Goal: Task Accomplishment & Management: Manage account settings

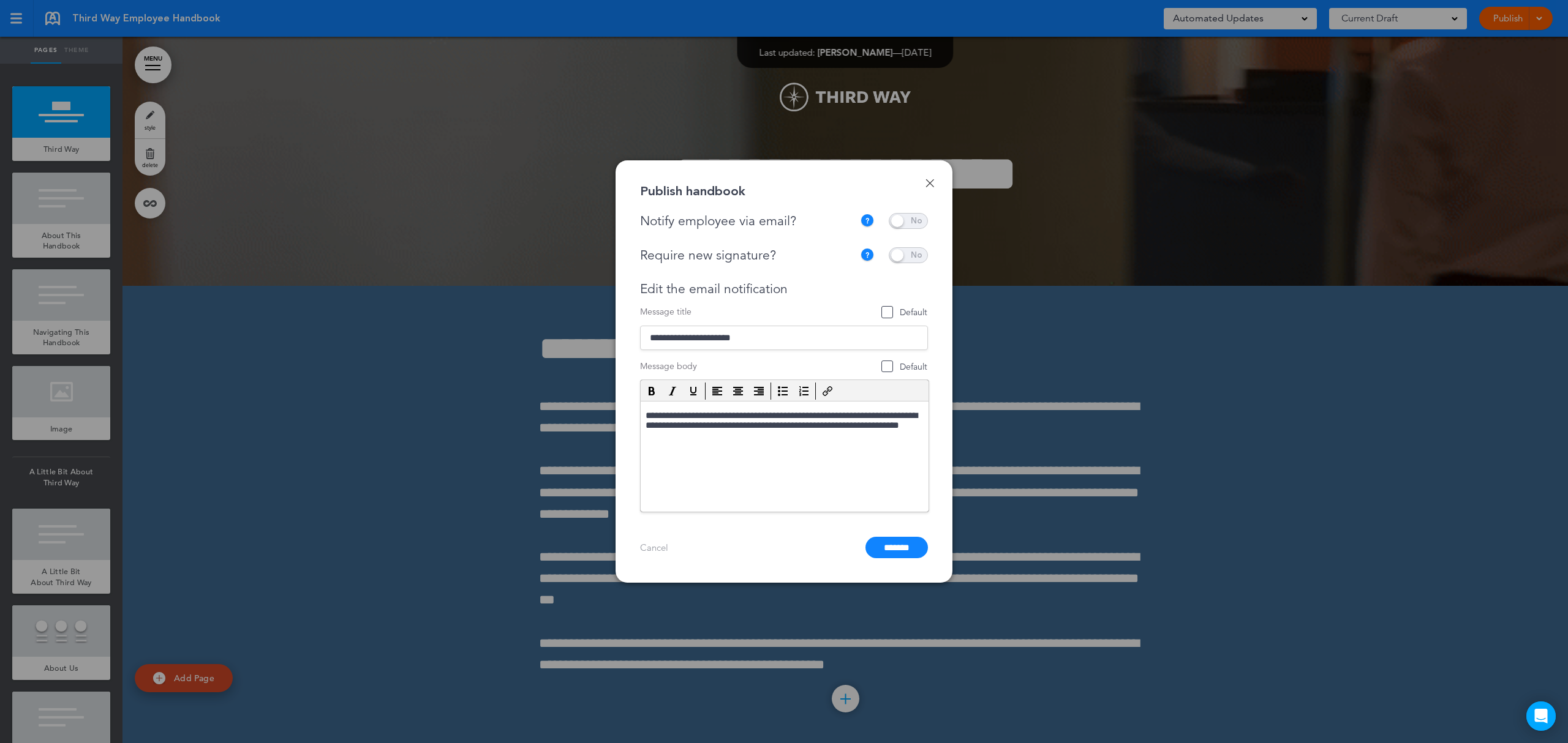
click at [1165, 298] on div at bounding box center [784, 371] width 1568 height 743
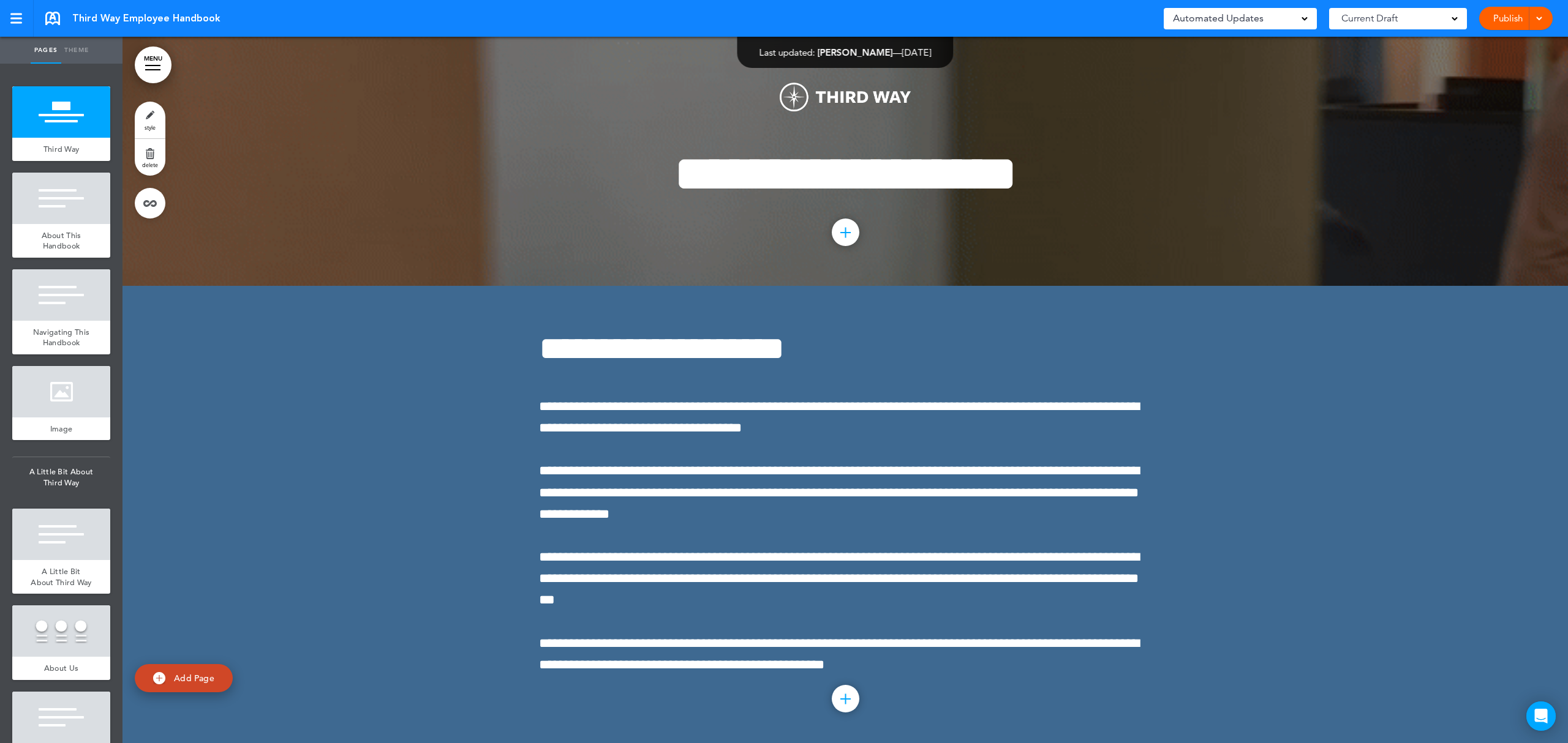
click at [1503, 15] on link "Publish" at bounding box center [1507, 18] width 39 height 23
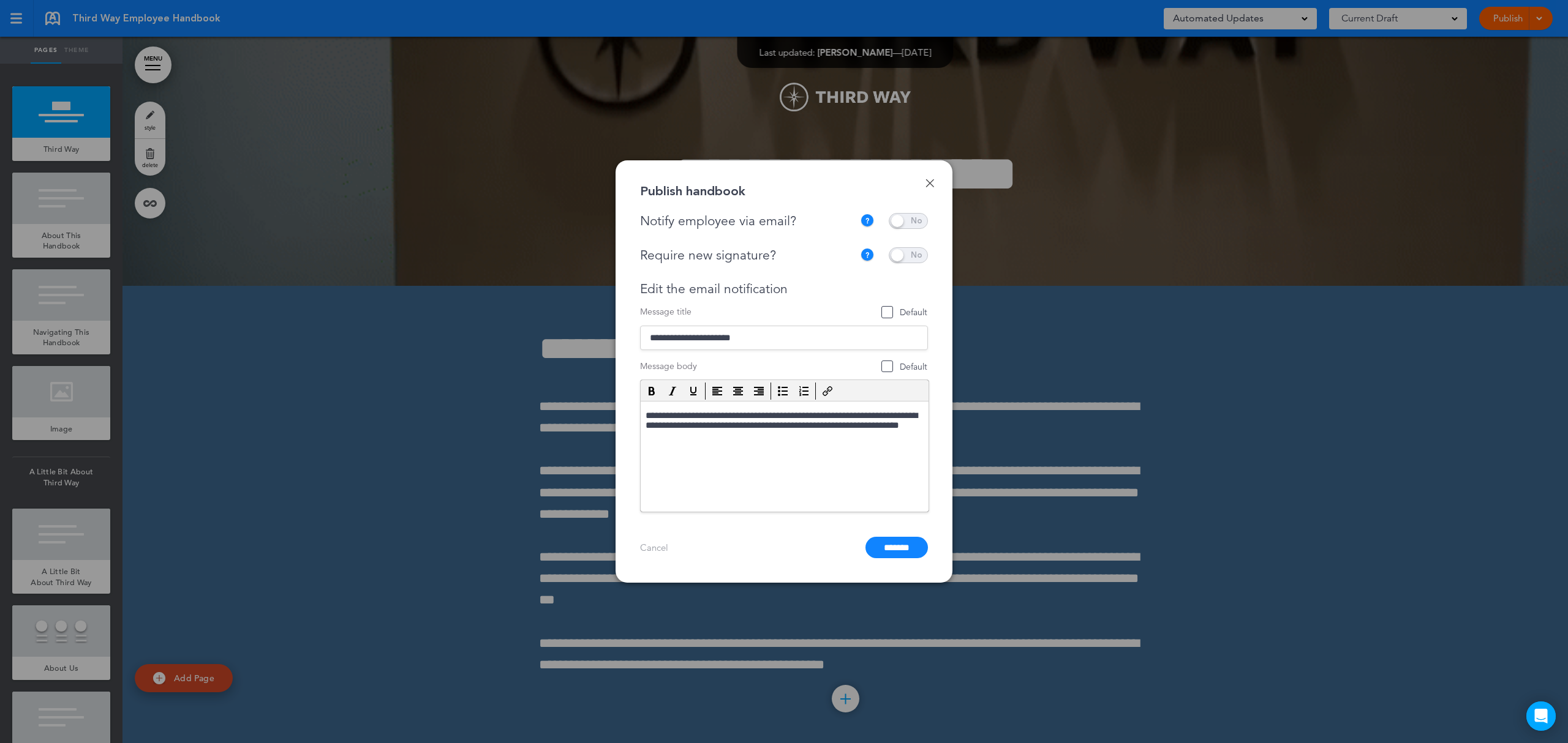
click at [928, 183] on link "Done" at bounding box center [929, 183] width 9 height 9
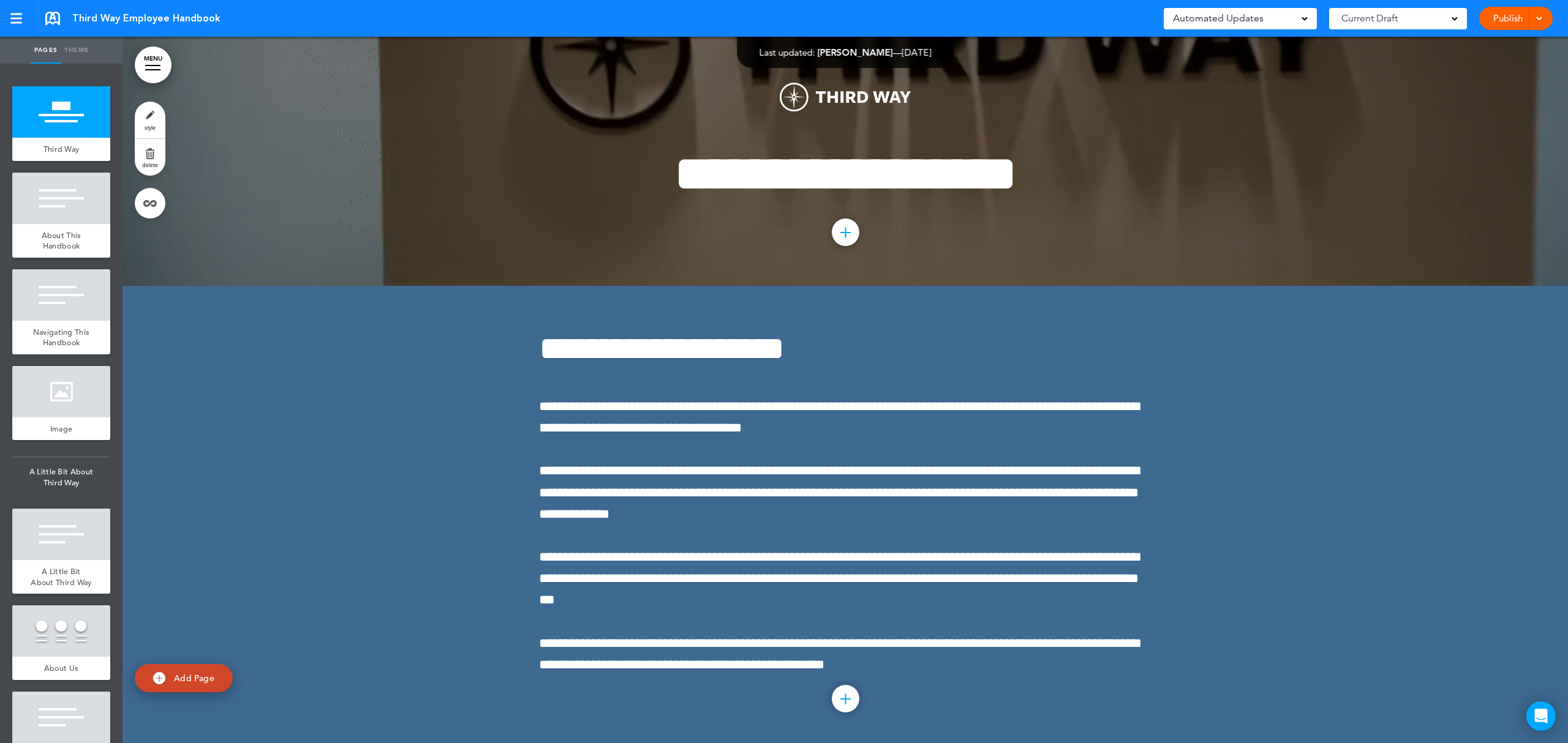
click at [1414, 17] on div "Current Draft" at bounding box center [1398, 18] width 138 height 22
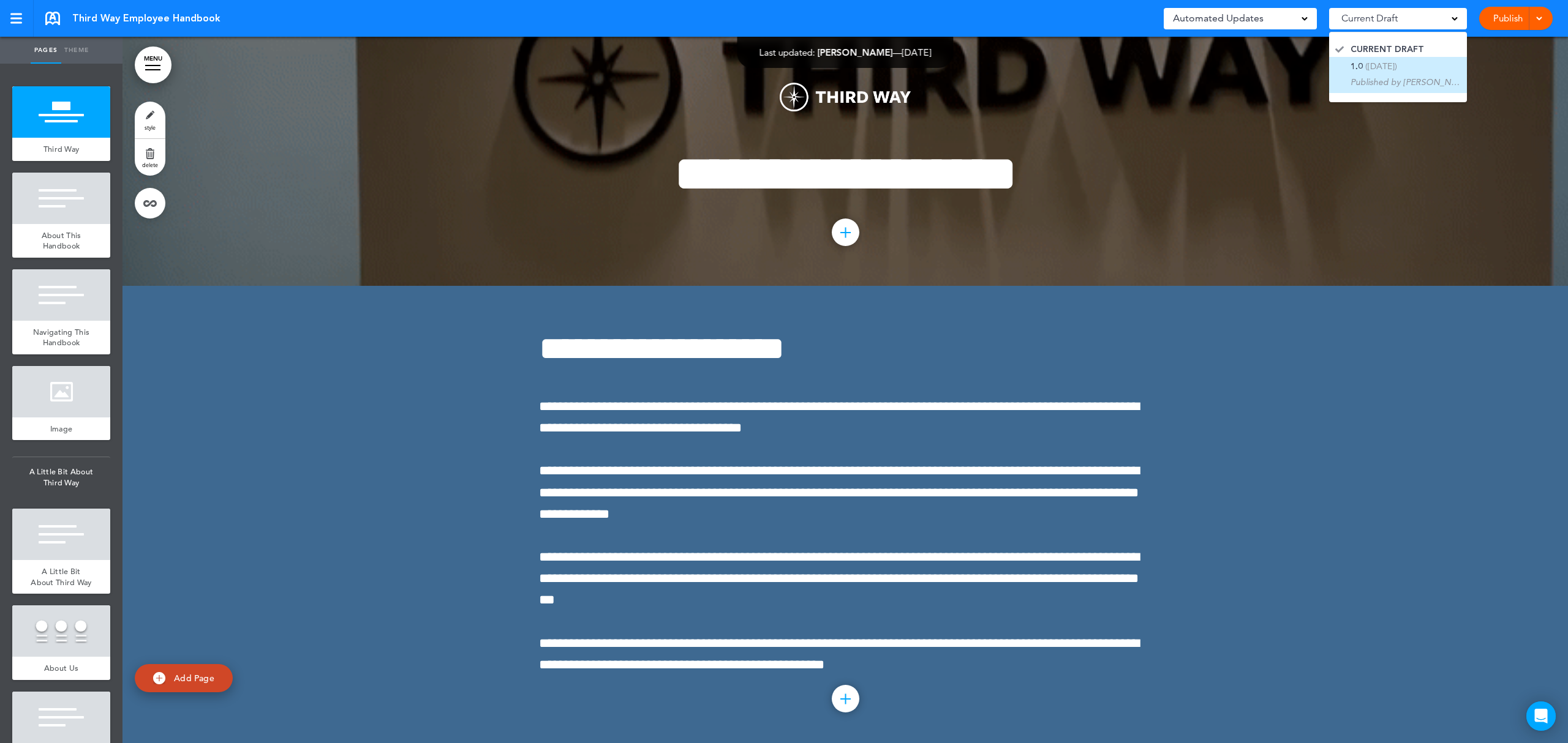
click at [1395, 66] on span "([DATE])" at bounding box center [1381, 66] width 32 height 11
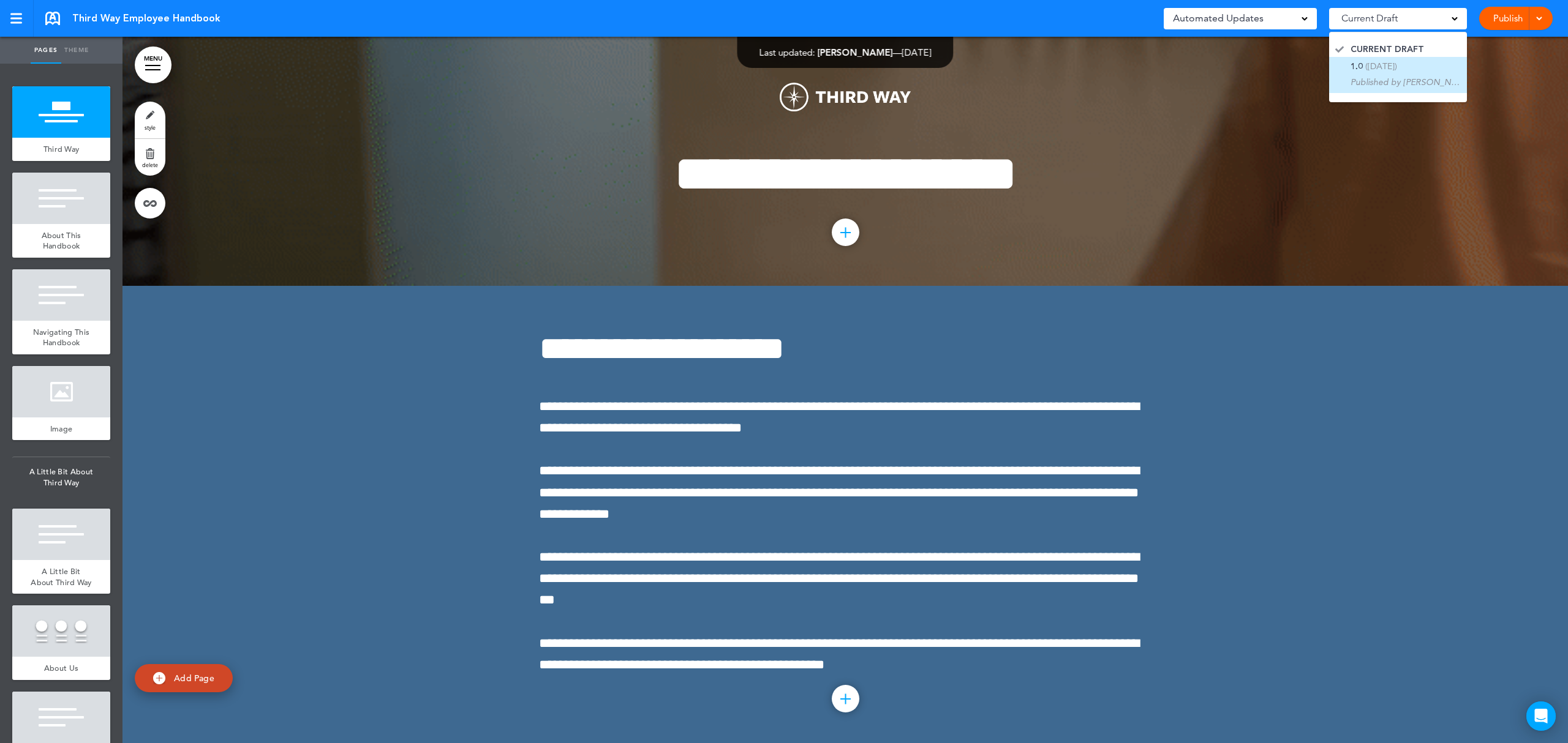
click at [1371, 61] on span "([DATE])" at bounding box center [1381, 66] width 32 height 11
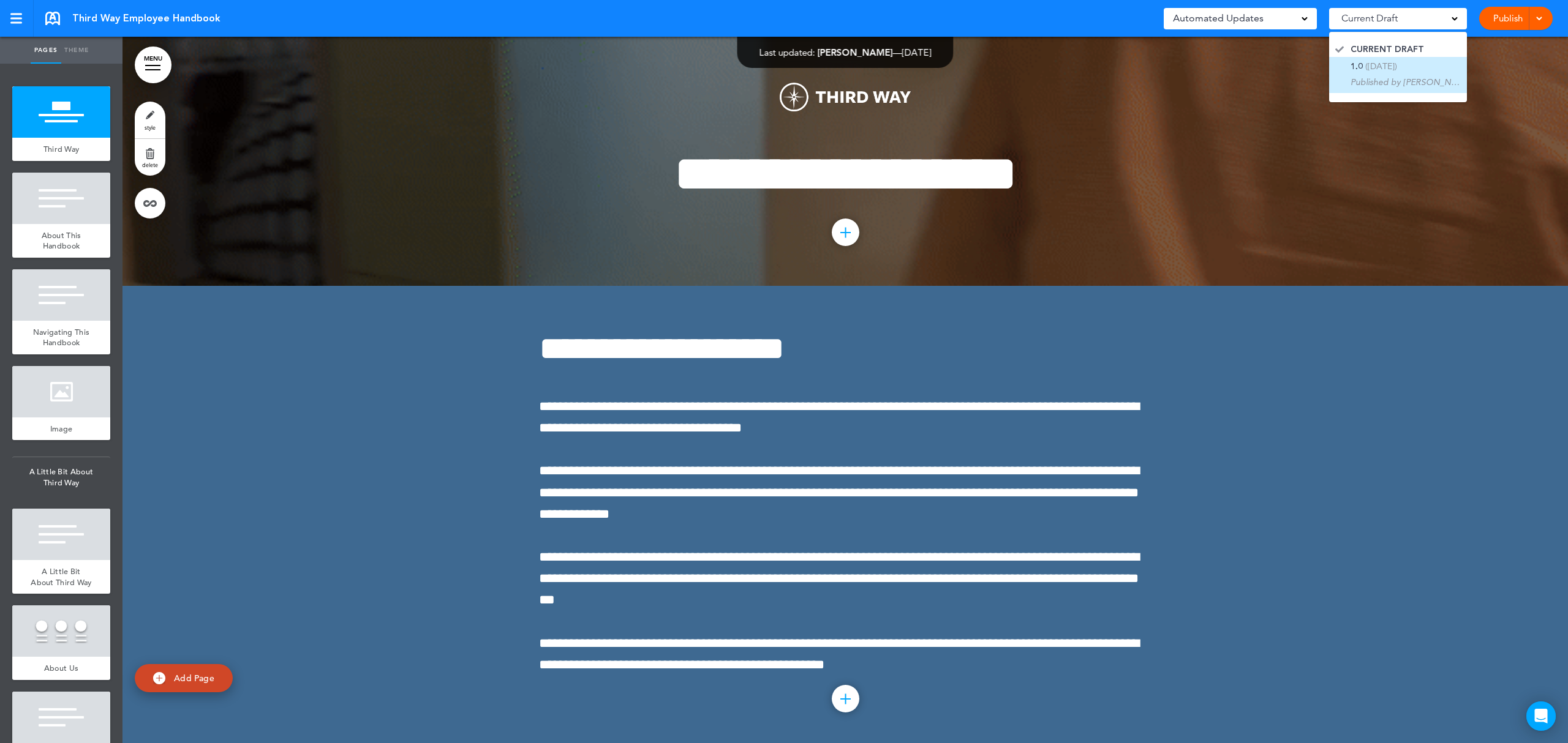
click at [1378, 69] on span "([DATE])" at bounding box center [1381, 66] width 32 height 11
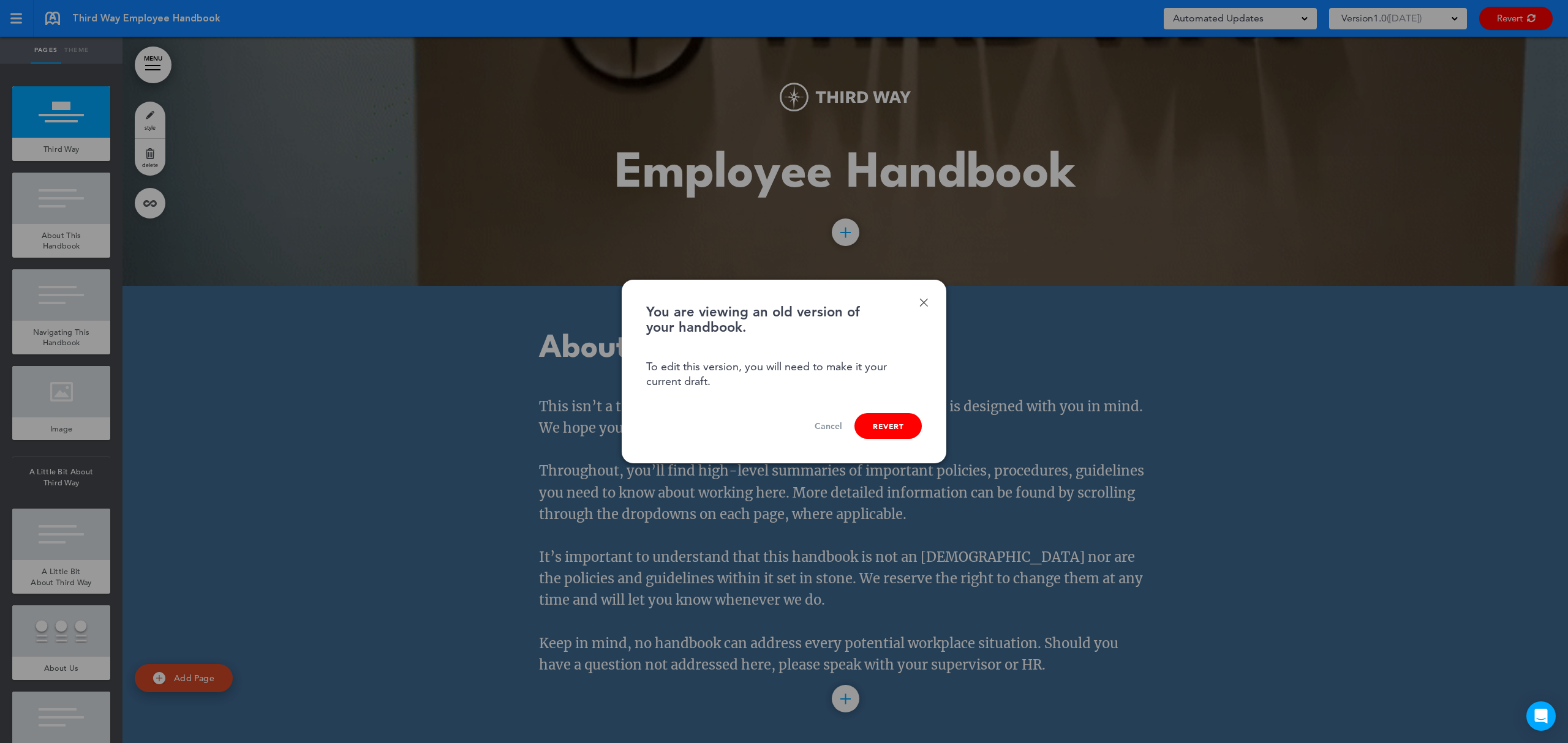
click at [896, 422] on button "Revert" at bounding box center [888, 426] width 67 height 26
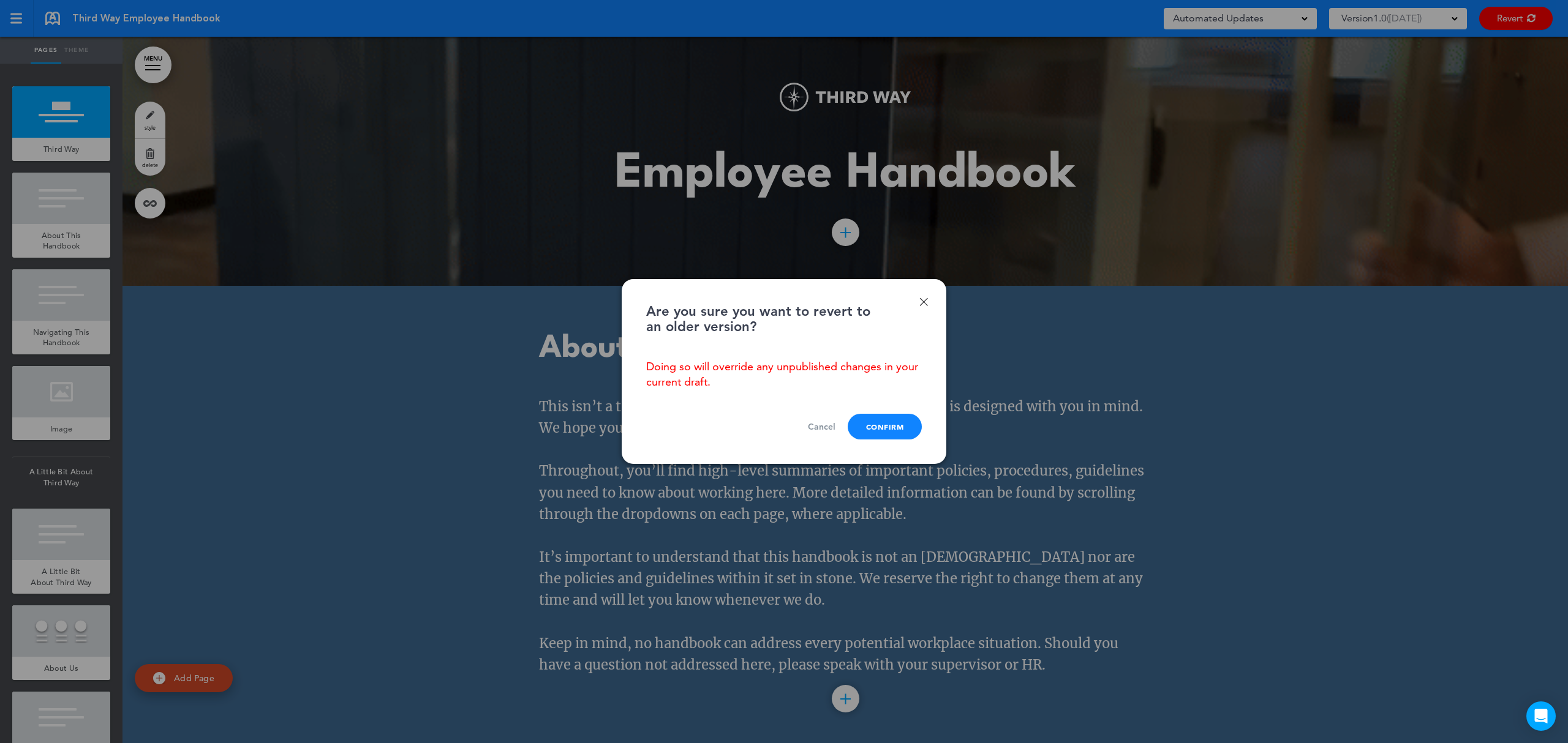
click at [831, 427] on link "Cancel" at bounding box center [822, 426] width 28 height 11
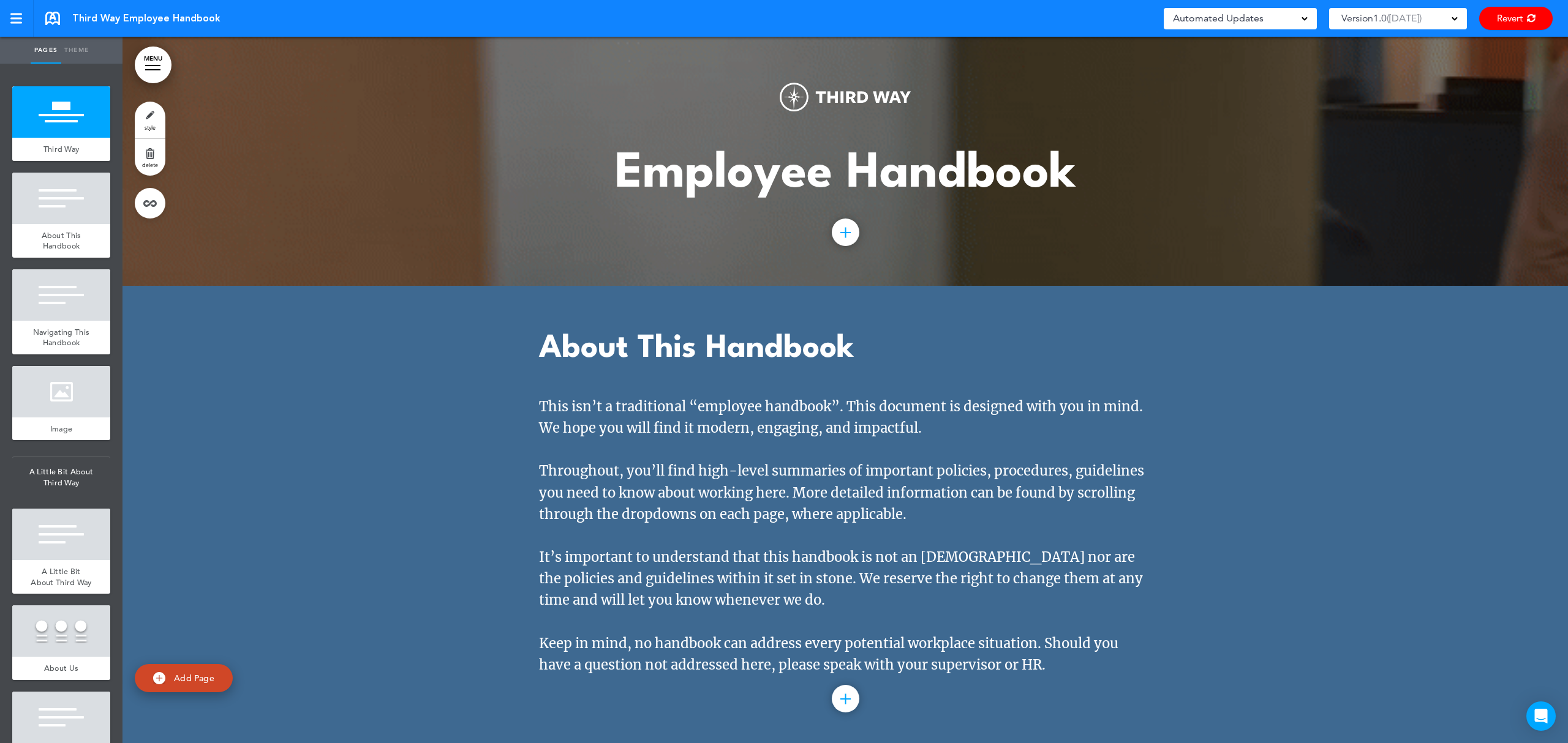
click at [1419, 21] on span "8/29/2025" at bounding box center [1404, 18] width 30 height 17
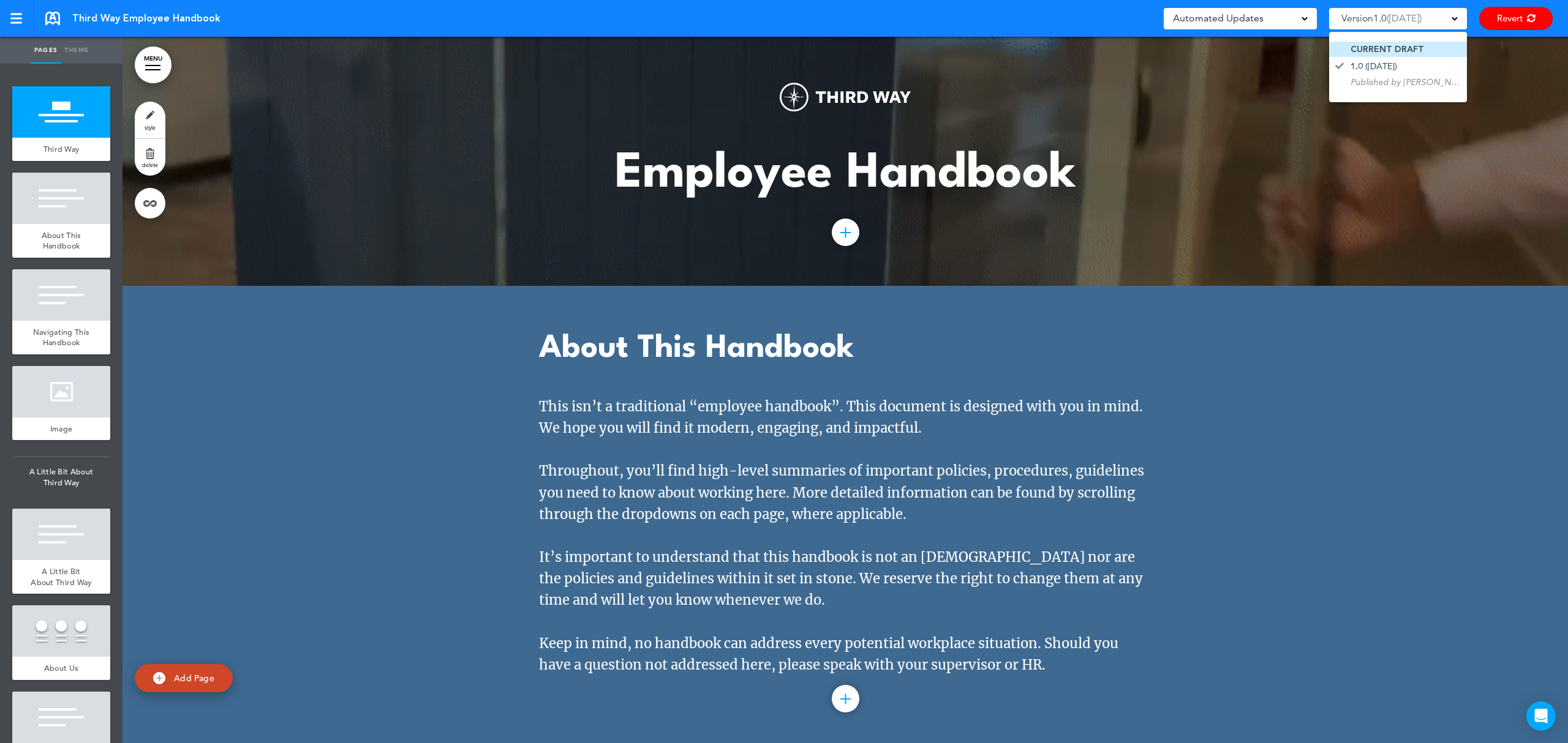
click at [1397, 48] on span "CURRENT DRAFT" at bounding box center [1387, 48] width 74 height 11
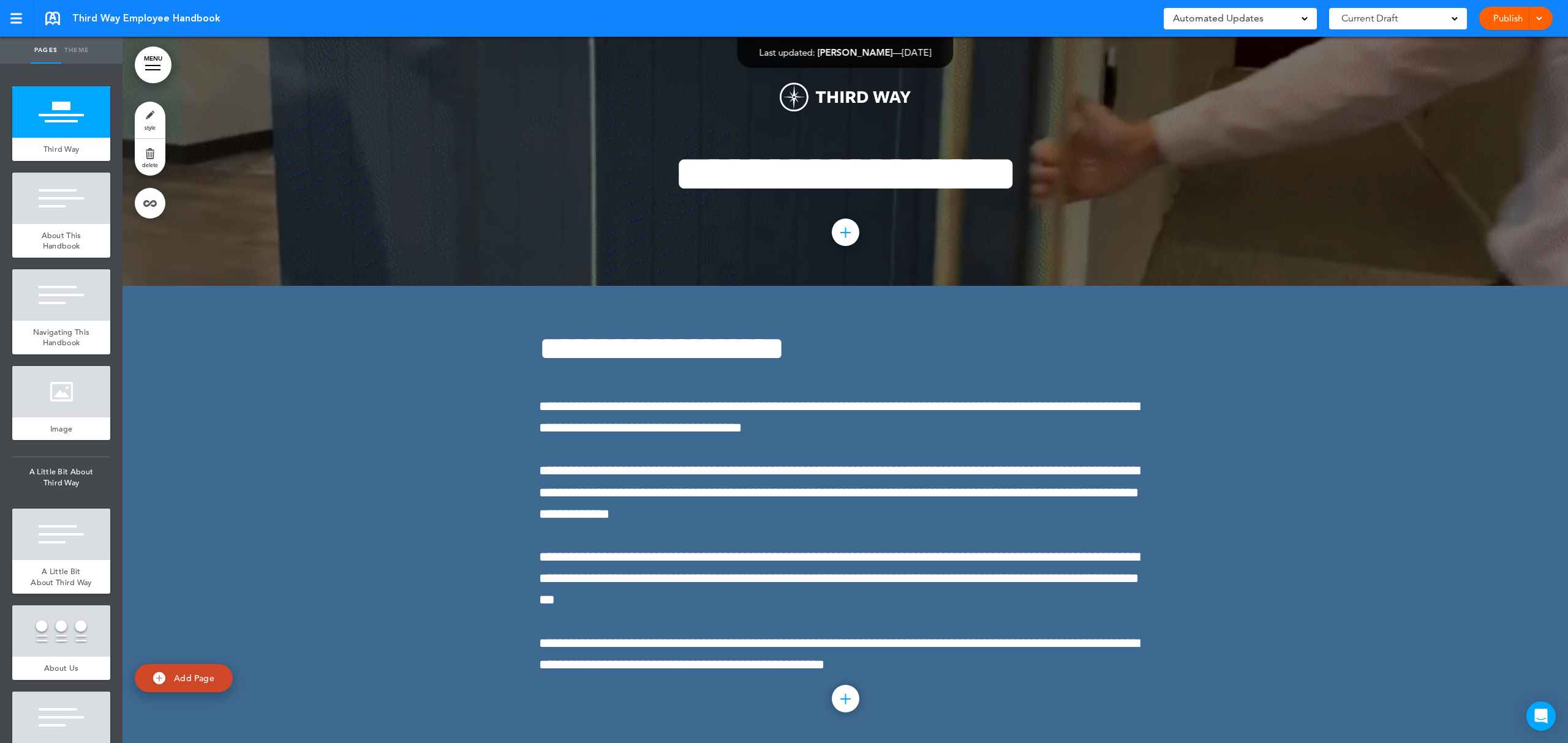
click at [1410, 13] on div "Current Draft" at bounding box center [1398, 18] width 138 height 22
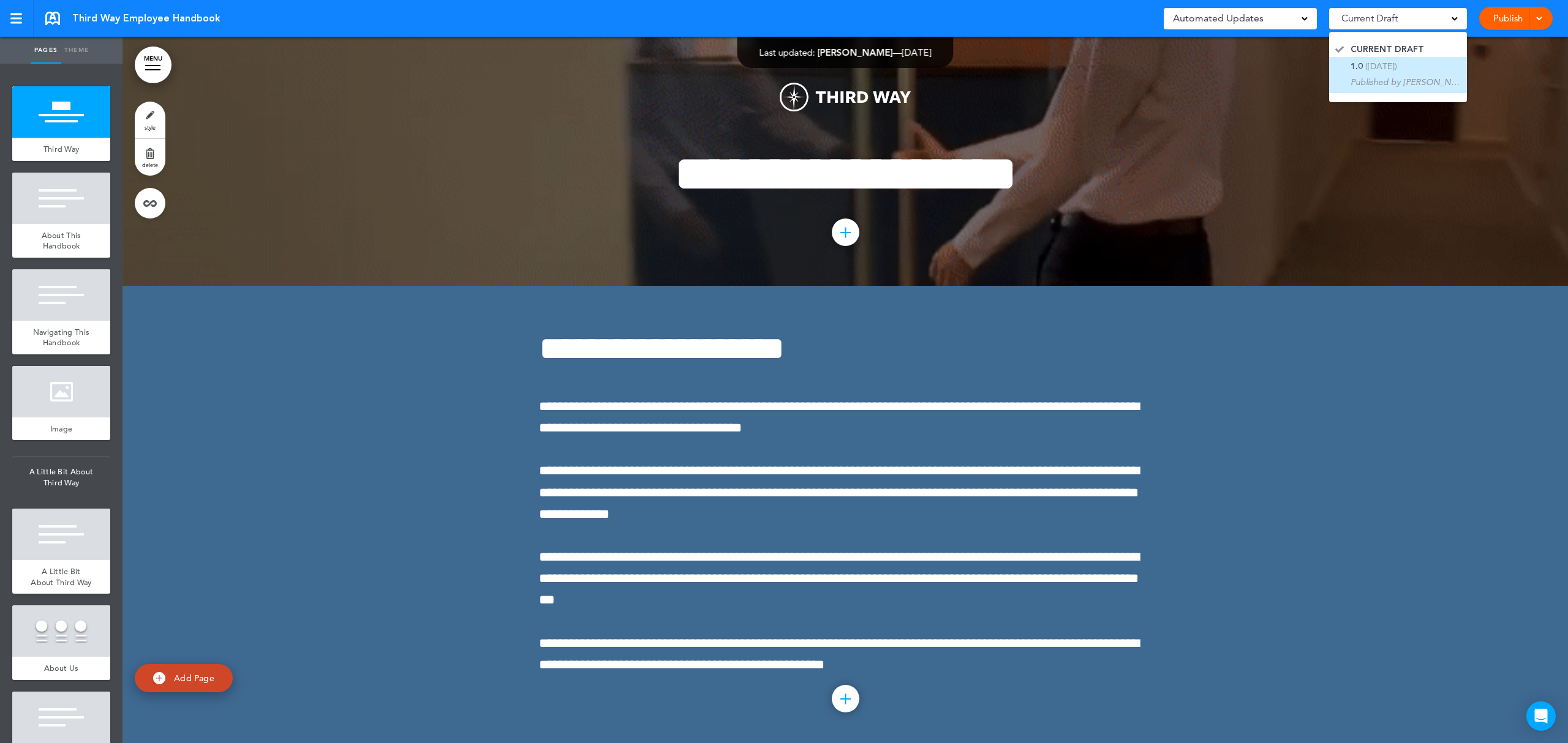
click at [1395, 69] on span "([DATE])" at bounding box center [1381, 66] width 32 height 11
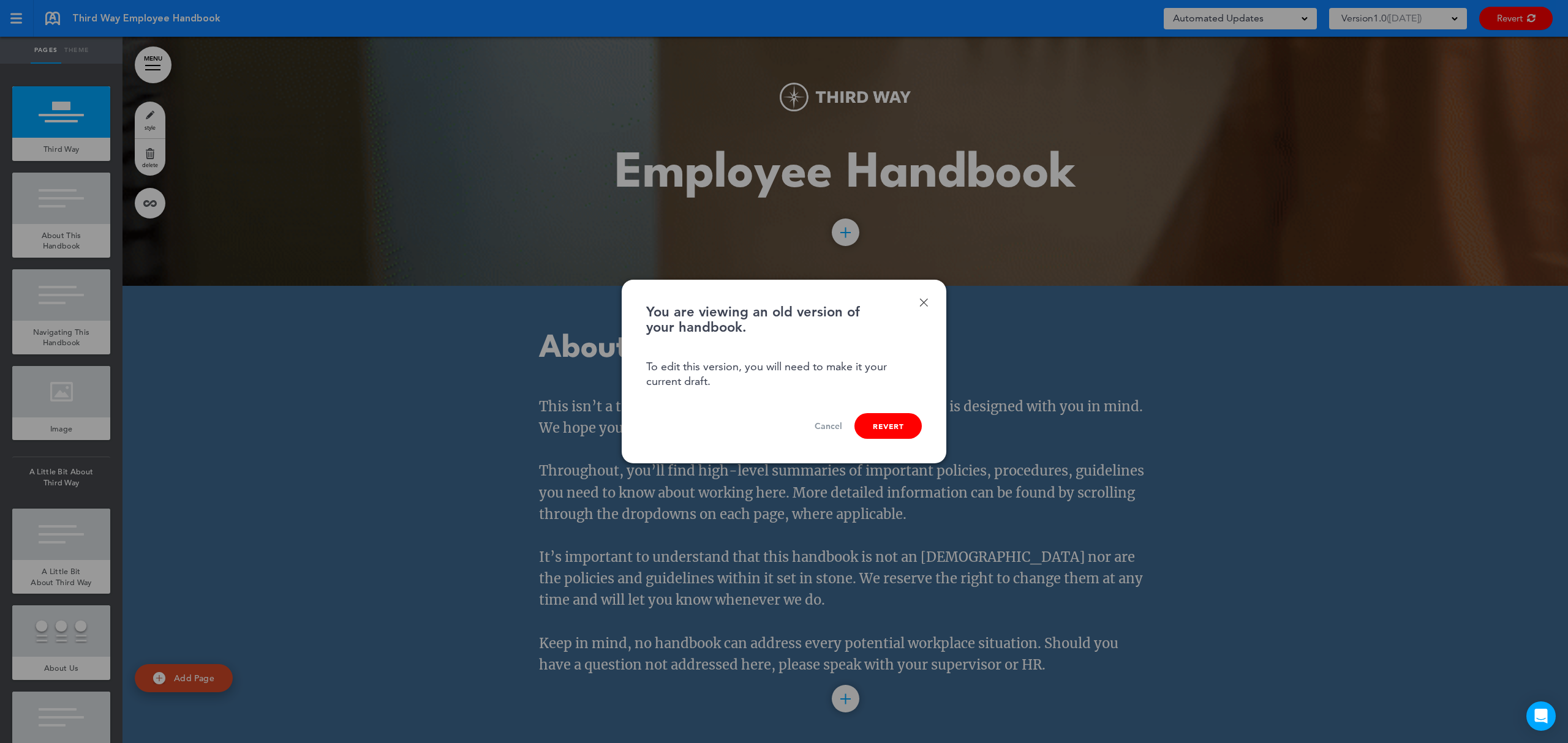
click at [829, 425] on link "Cancel" at bounding box center [828, 426] width 28 height 11
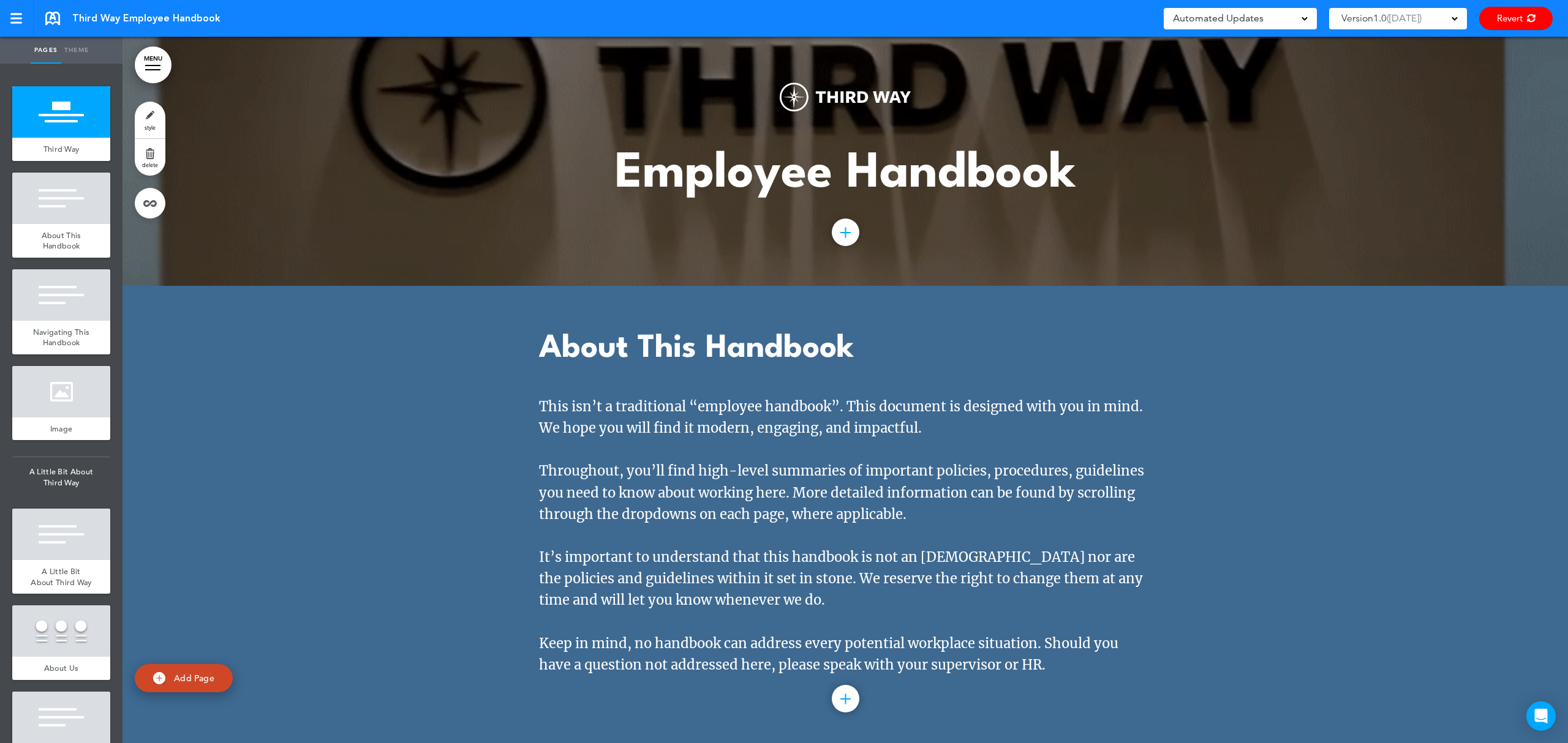
click at [140, 20] on span "Third Way Employee Handbook" at bounding box center [146, 18] width 148 height 14
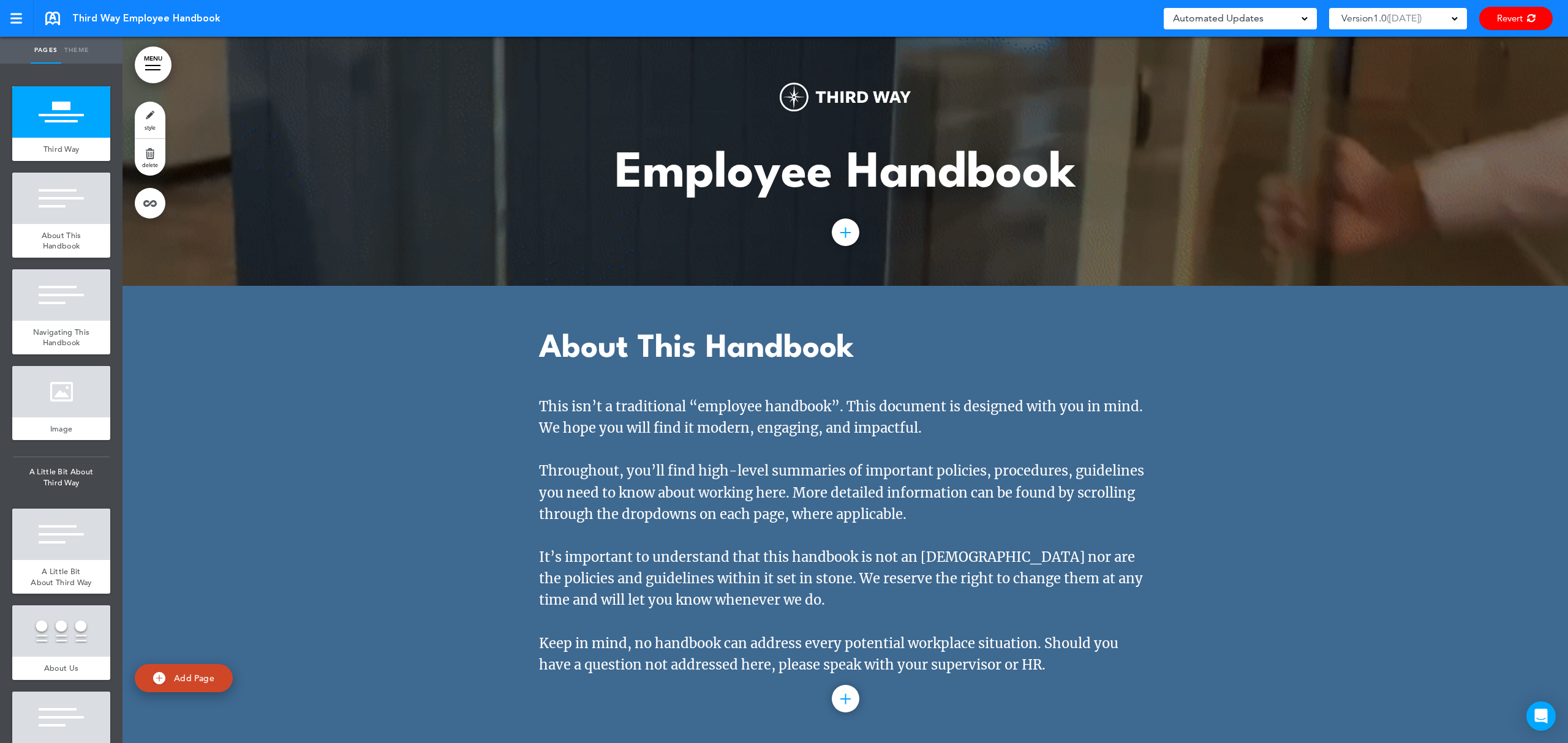
click at [20, 18] on div at bounding box center [16, 19] width 11 height 2
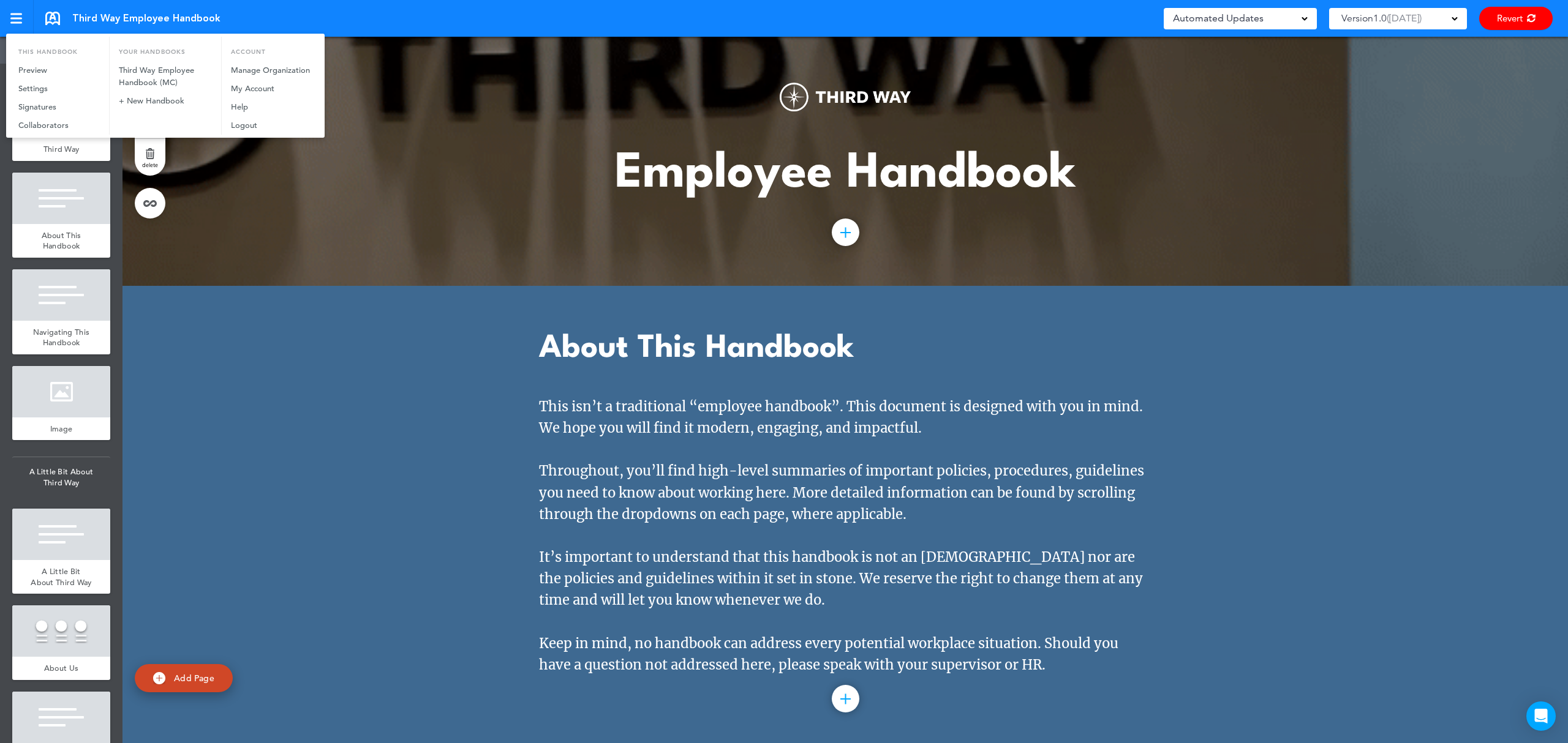
click at [20, 18] on div at bounding box center [784, 371] width 1568 height 743
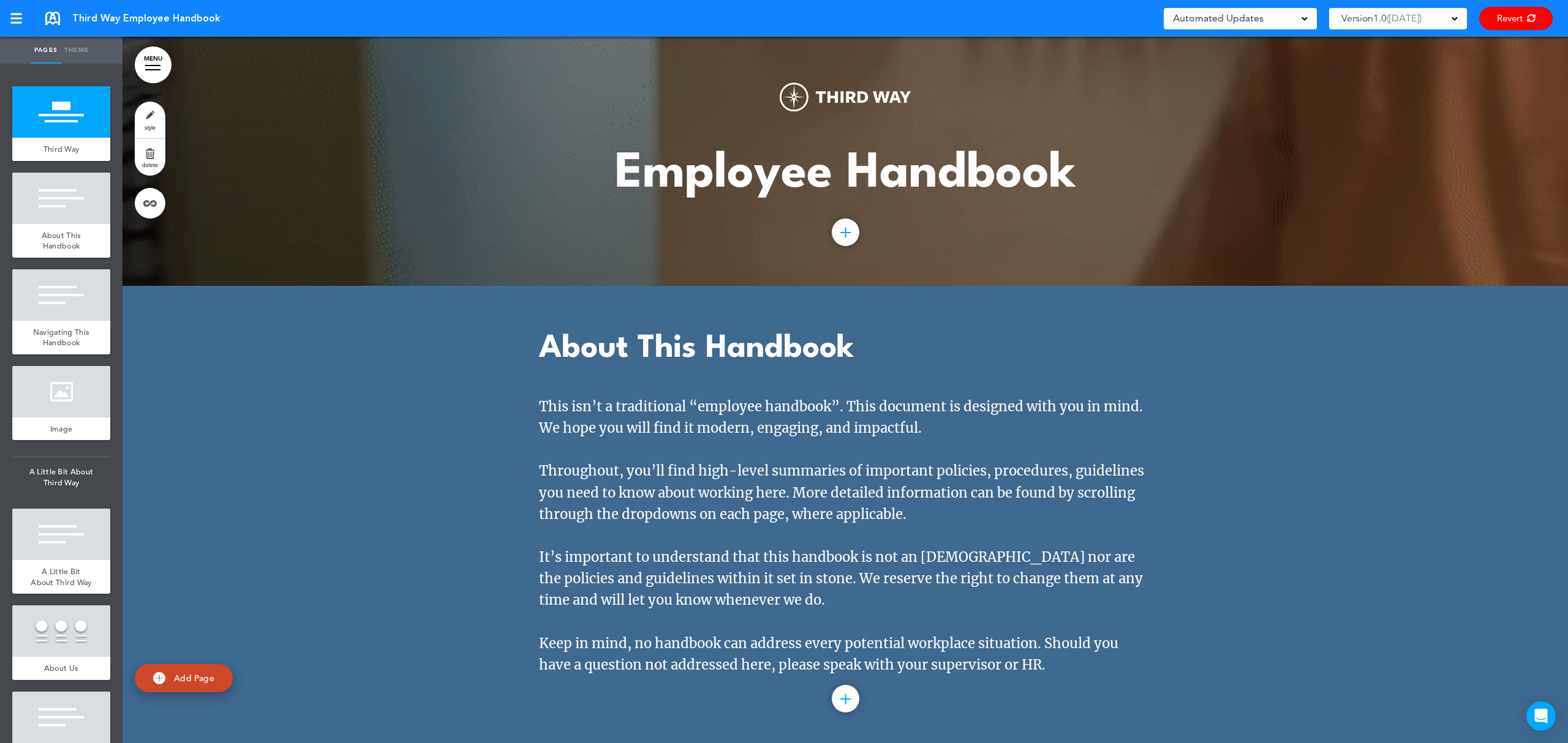
click at [159, 20] on span "Third Way Employee Handbook" at bounding box center [146, 18] width 148 height 14
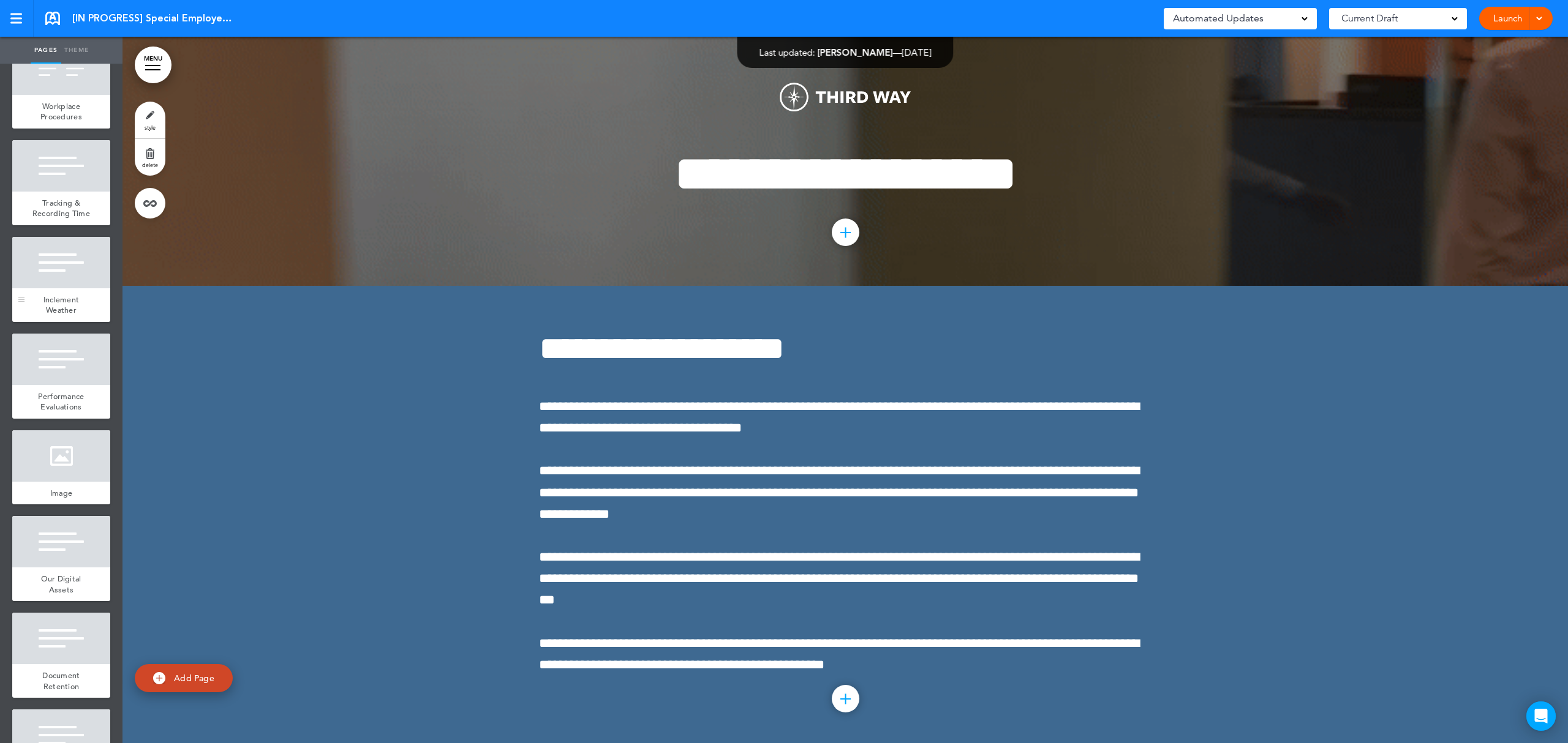
scroll to position [3836, 0]
